Goal: Information Seeking & Learning: Understand process/instructions

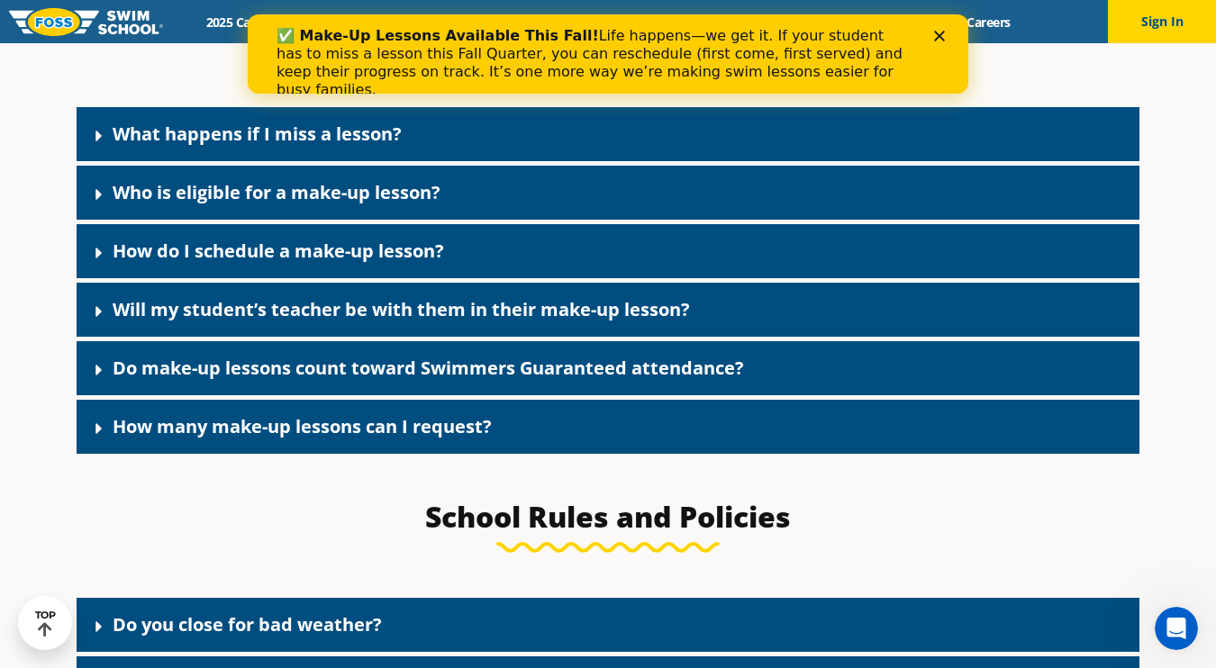
scroll to position [2065, 0]
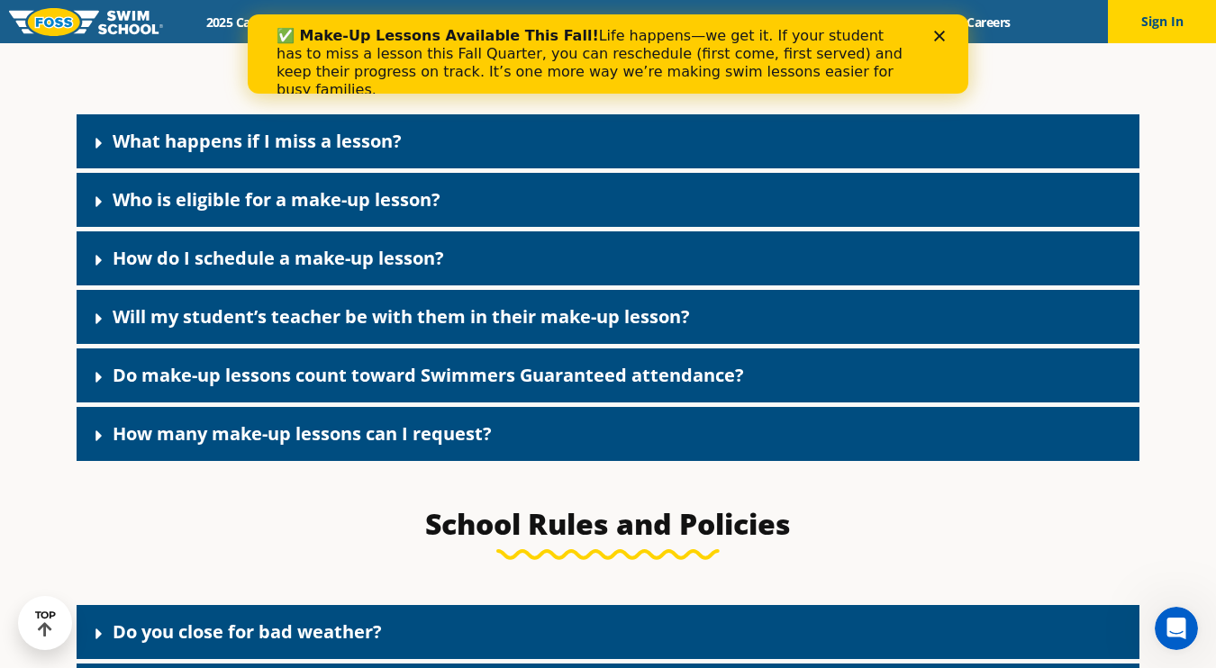
click at [363, 153] on link "What happens if I miss a lesson?" at bounding box center [257, 141] width 289 height 24
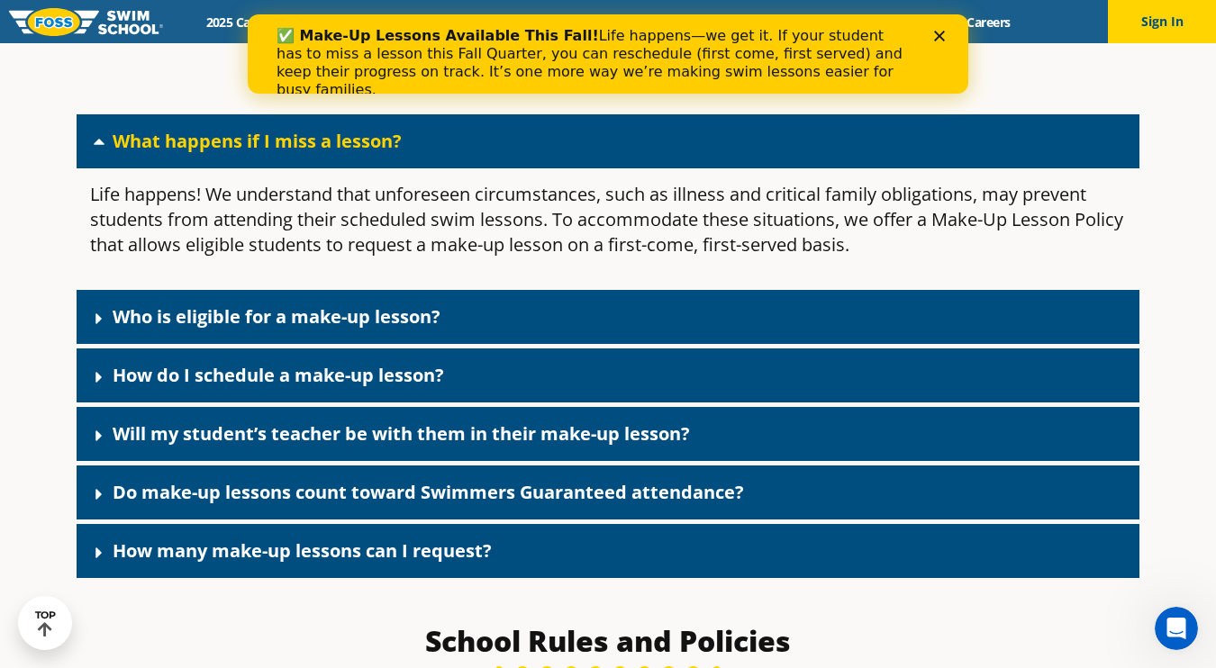
click at [265, 327] on link "Who is eligible for a make-up lesson?" at bounding box center [277, 317] width 328 height 24
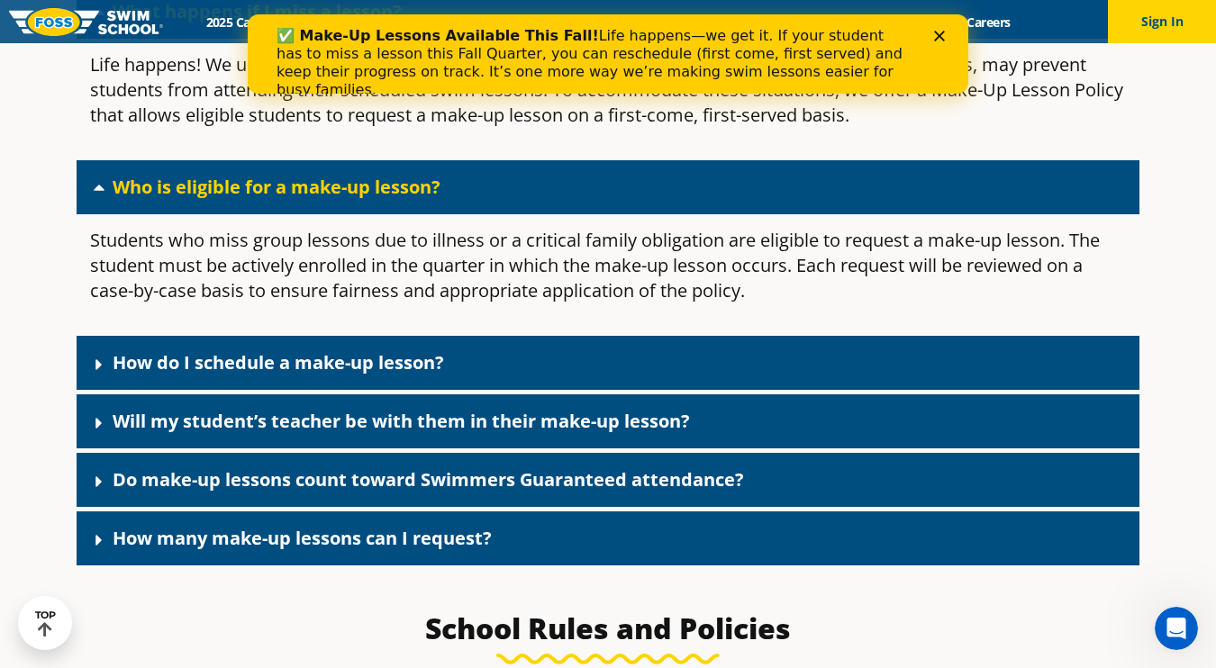
scroll to position [2197, 0]
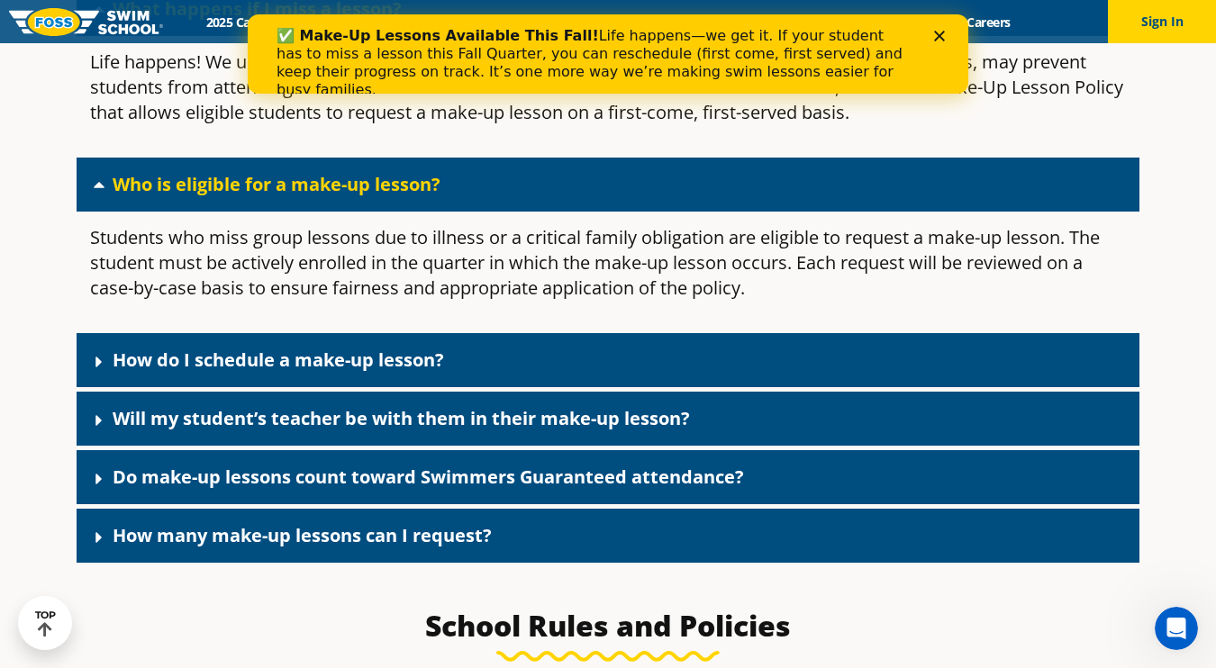
click at [296, 372] on link "How do I schedule a make-up lesson?" at bounding box center [279, 360] width 332 height 24
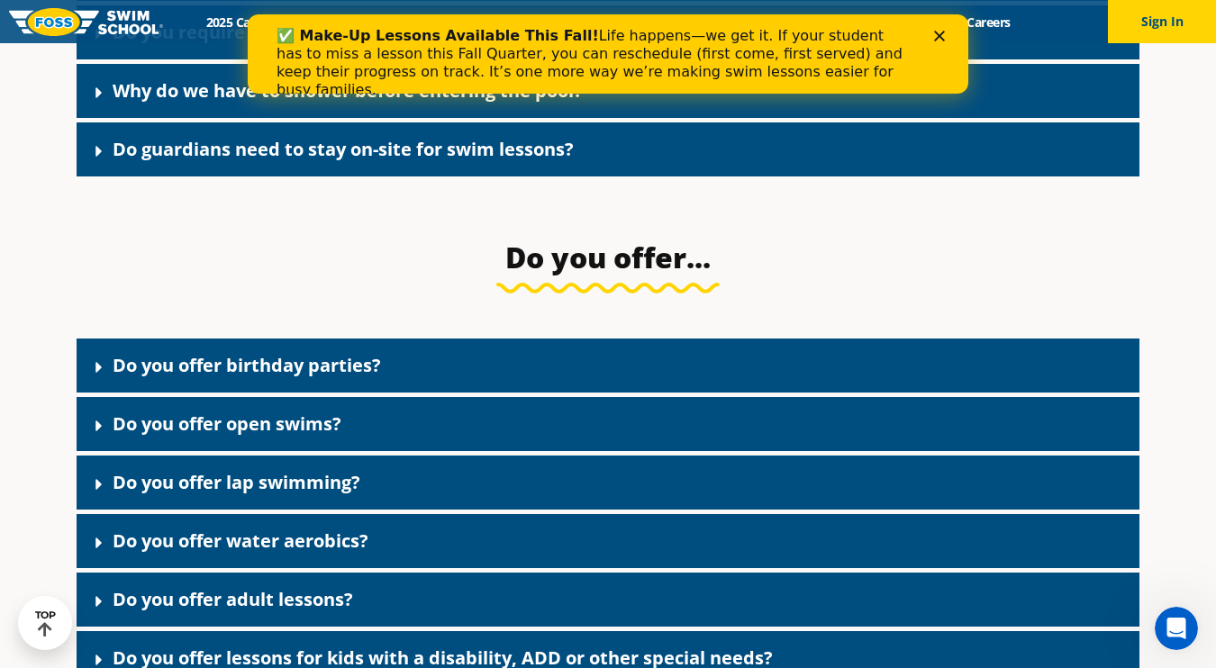
scroll to position [3615, 0]
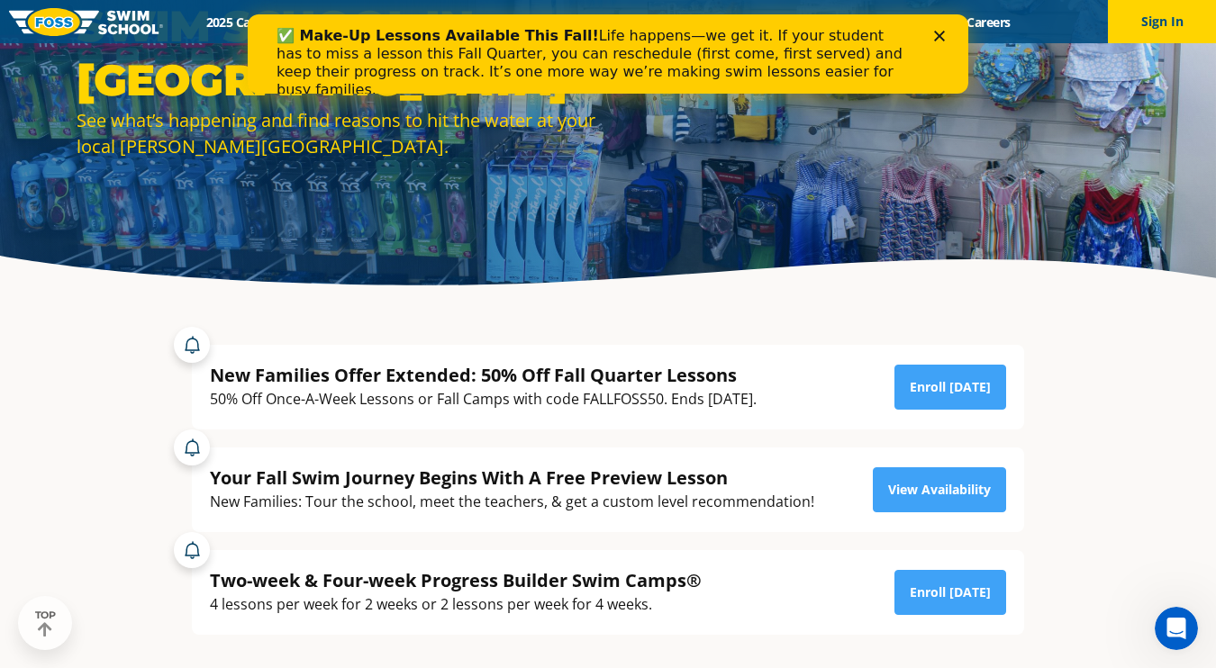
scroll to position [196, 0]
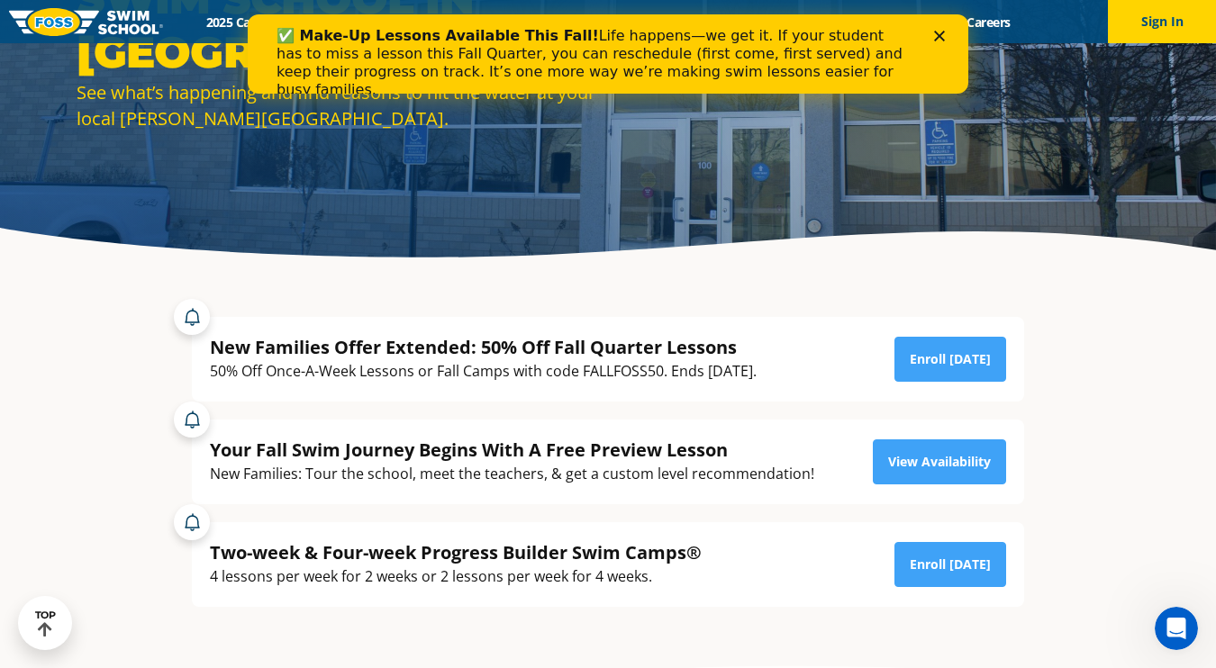
click at [612, 368] on div "50% Off Once-A-Week Lessons or Fall Camps with code FALLFOSS50. Ends [DATE]." at bounding box center [483, 371] width 547 height 24
copy div "FALLFOSS50"
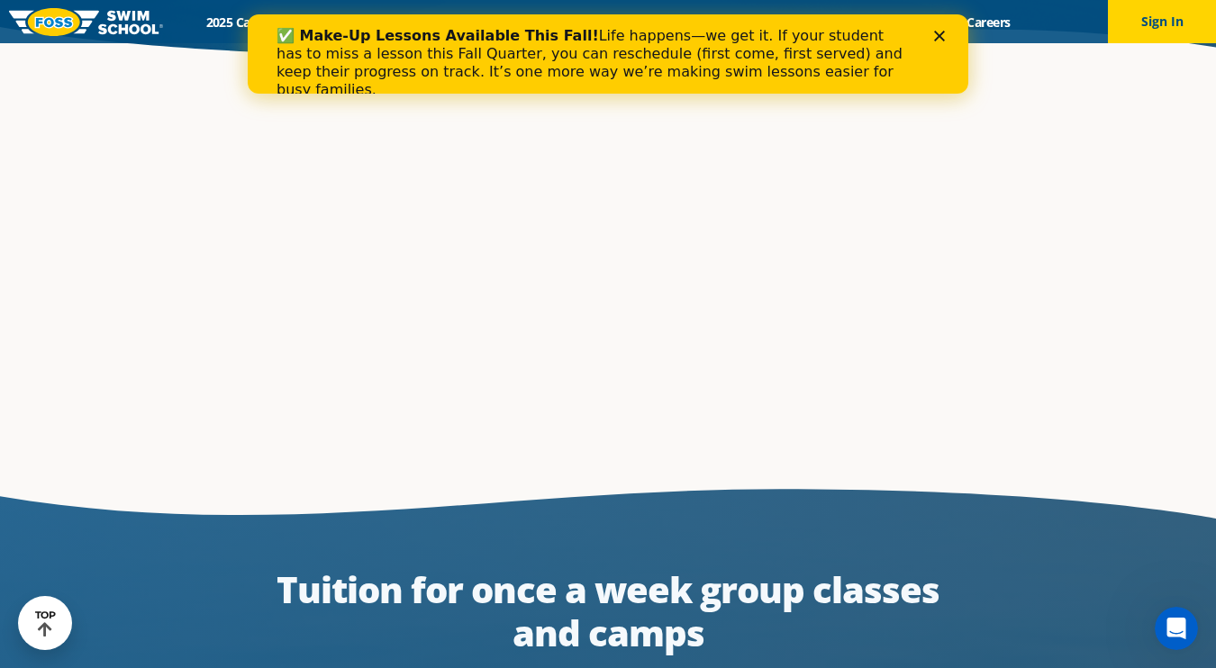
scroll to position [2635, 0]
